Goal: Navigation & Orientation: Find specific page/section

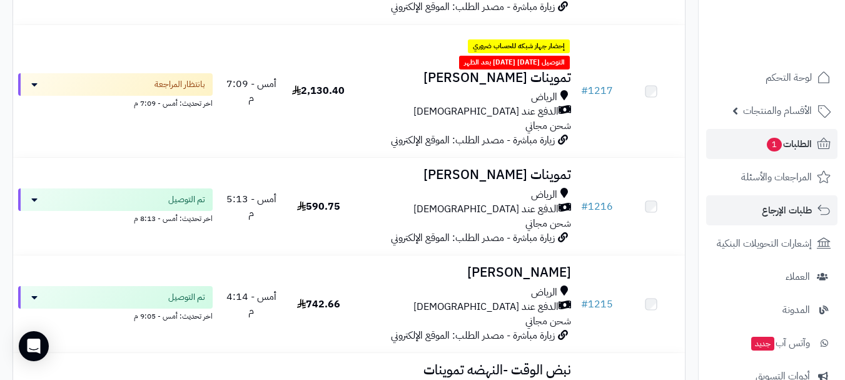
scroll to position [1064, 0]
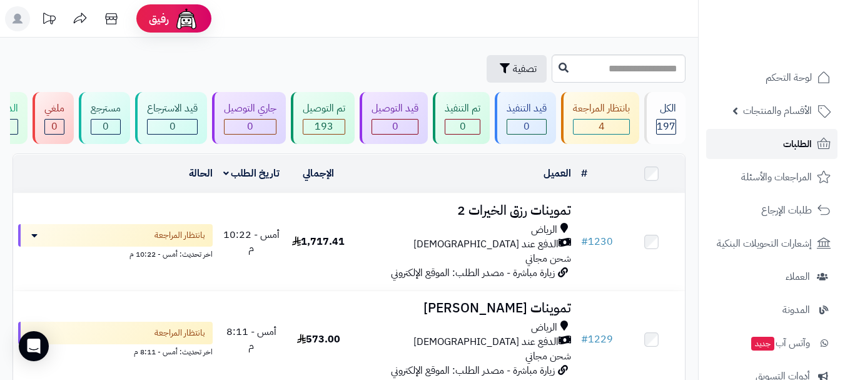
click at [780, 144] on link "الطلبات" at bounding box center [771, 144] width 131 height 30
click at [793, 145] on span "الطلبات" at bounding box center [797, 144] width 29 height 18
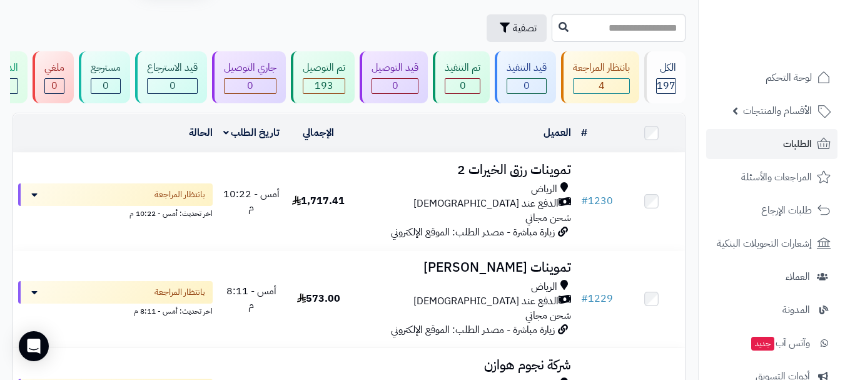
scroll to position [63, 0]
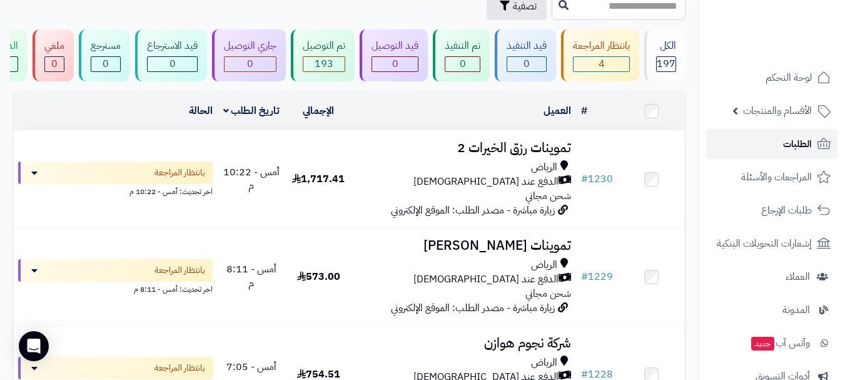
click at [773, 133] on link "الطلبات" at bounding box center [771, 144] width 131 height 30
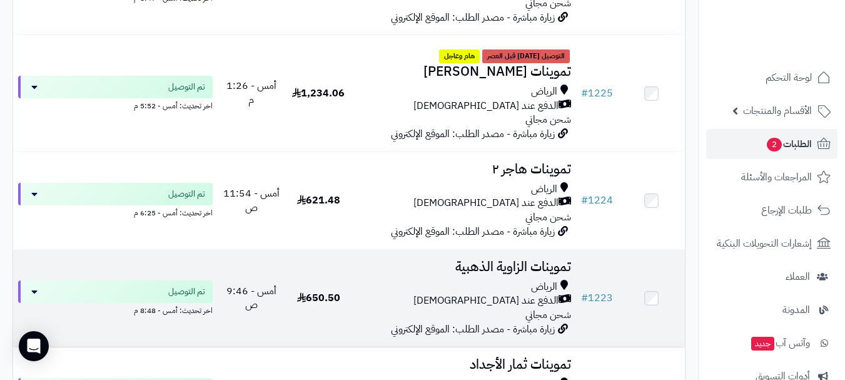
scroll to position [876, 0]
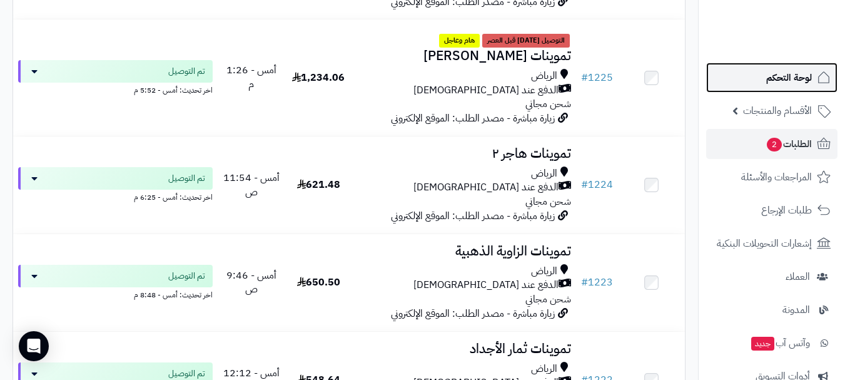
click at [798, 74] on span "لوحة التحكم" at bounding box center [790, 78] width 46 height 18
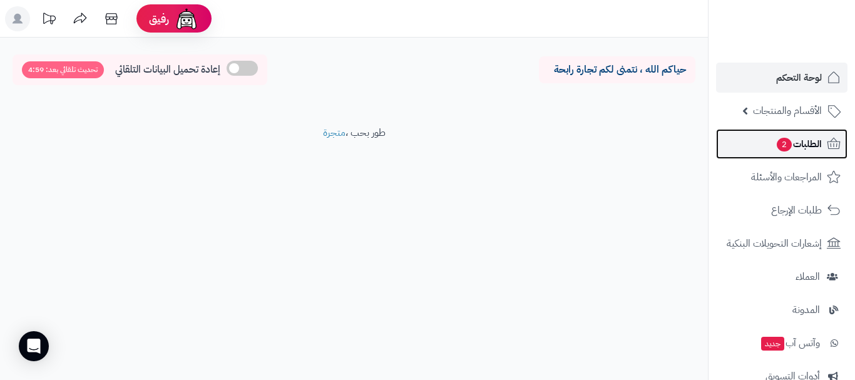
click at [761, 151] on link "الطلبات 2" at bounding box center [781, 144] width 131 height 30
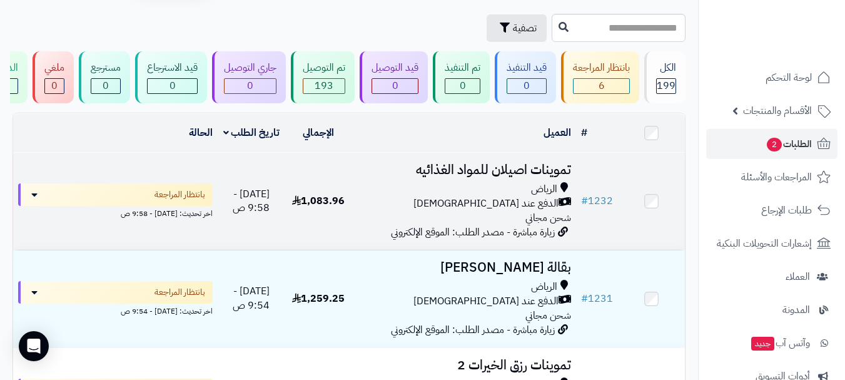
scroll to position [63, 0]
